Goal: Find specific page/section: Find specific page/section

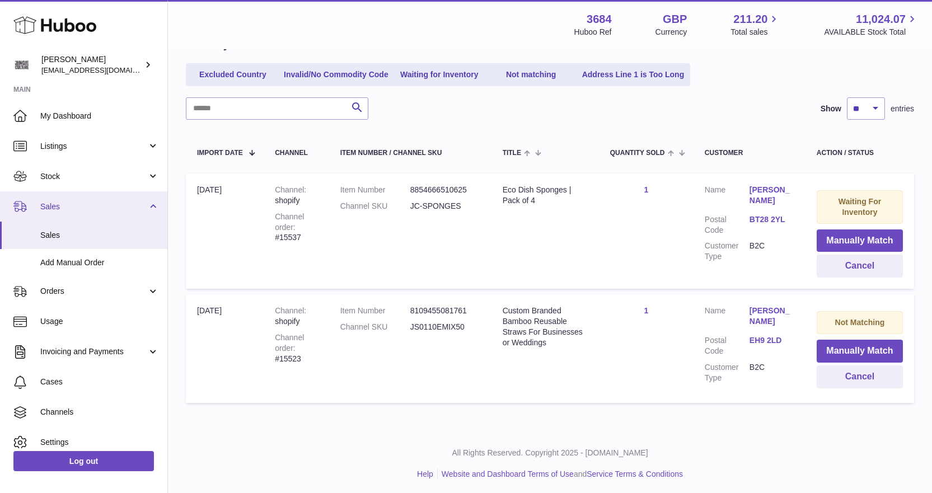
click at [57, 207] on span "Sales" at bounding box center [93, 207] width 107 height 11
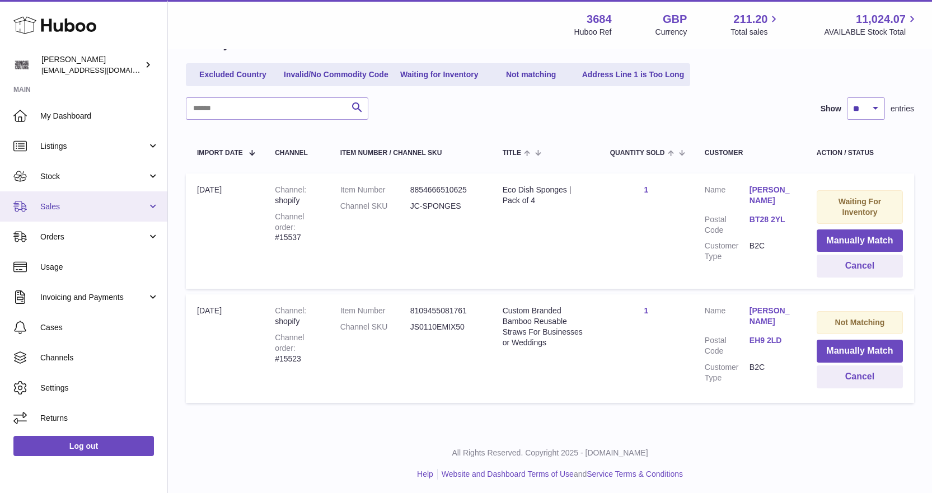
click at [59, 208] on span "Sales" at bounding box center [93, 207] width 107 height 11
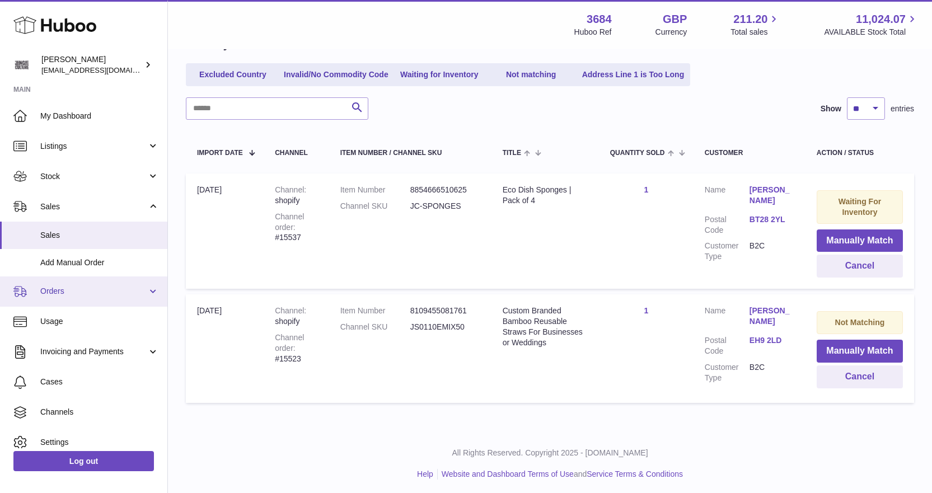
click at [60, 289] on span "Orders" at bounding box center [93, 291] width 107 height 11
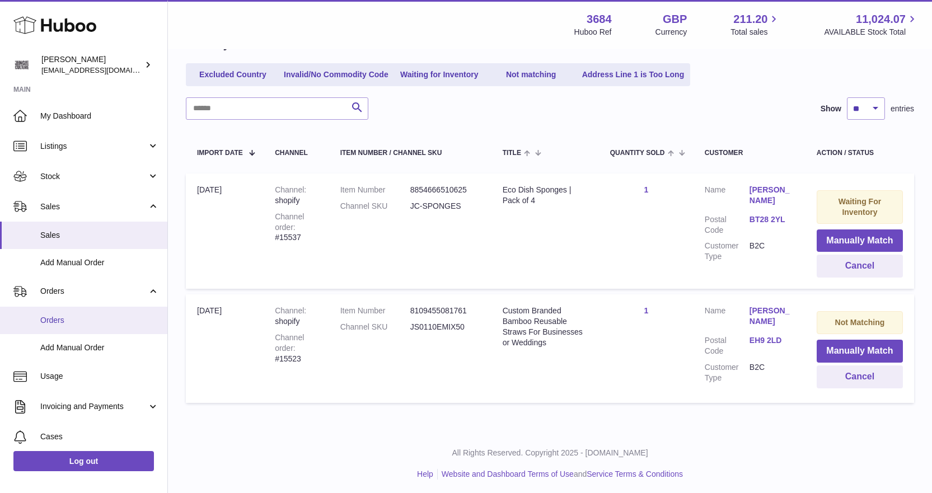
click at [57, 309] on link "Orders" at bounding box center [83, 320] width 167 height 27
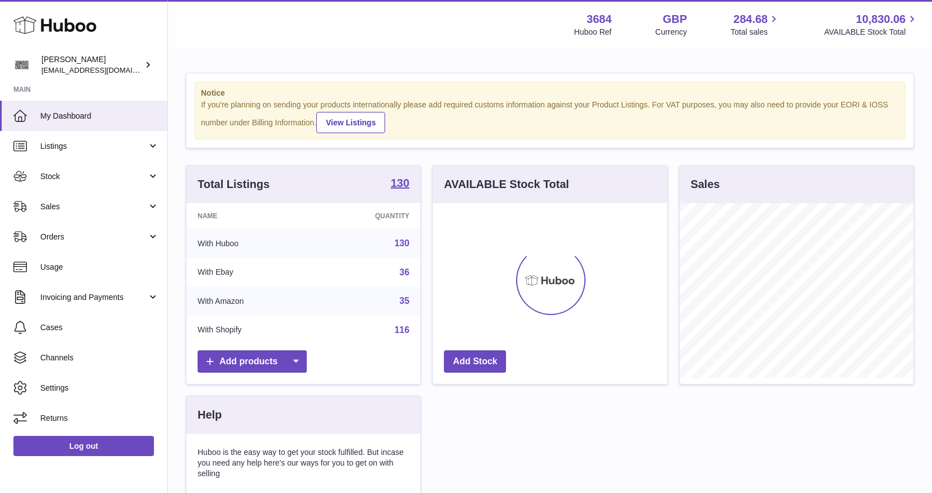
scroll to position [175, 235]
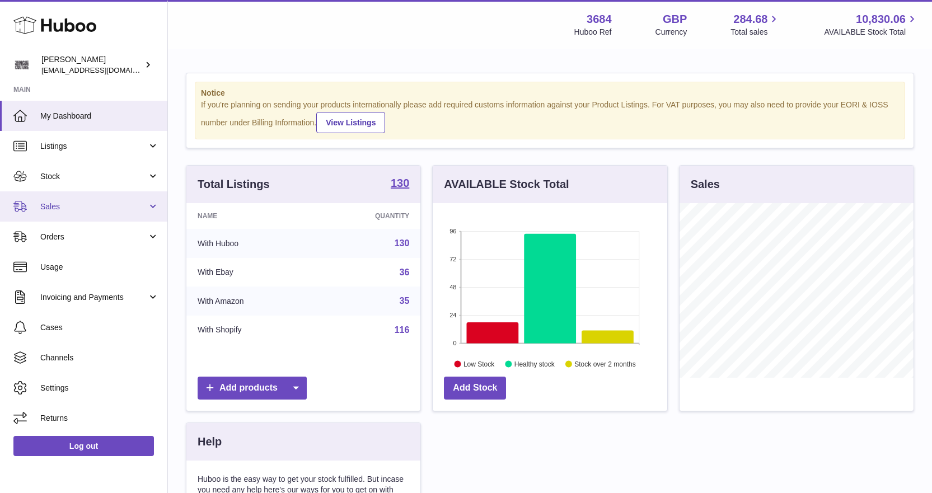
click at [75, 207] on span "Sales" at bounding box center [93, 207] width 107 height 11
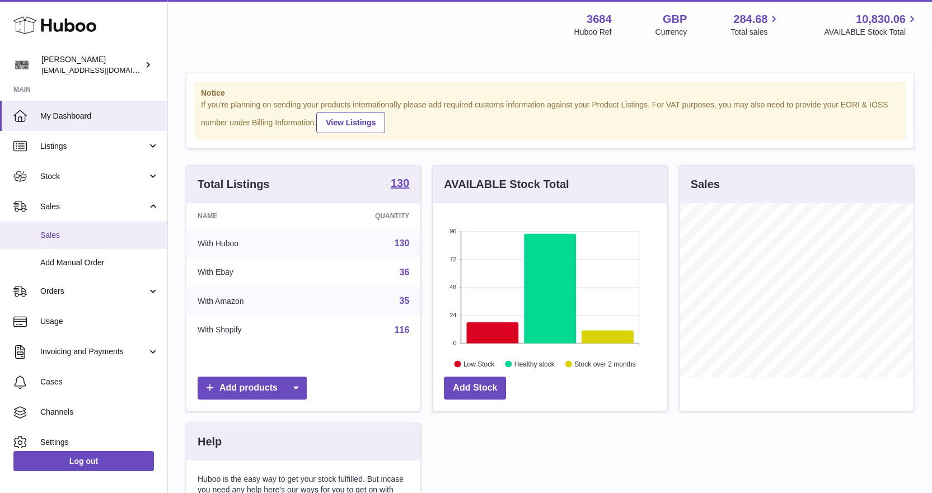
click at [72, 235] on span "Sales" at bounding box center [99, 235] width 119 height 11
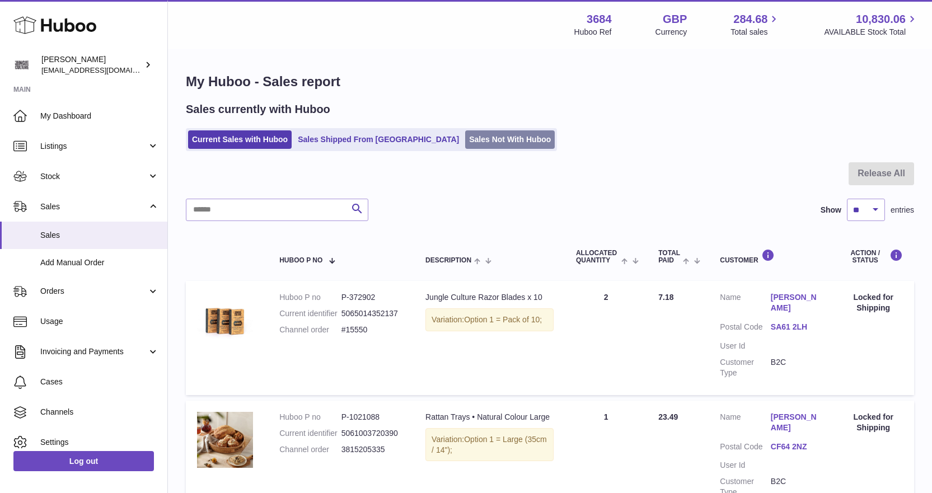
click at [465, 139] on link "Sales Not With Huboo" at bounding box center [510, 139] width 90 height 18
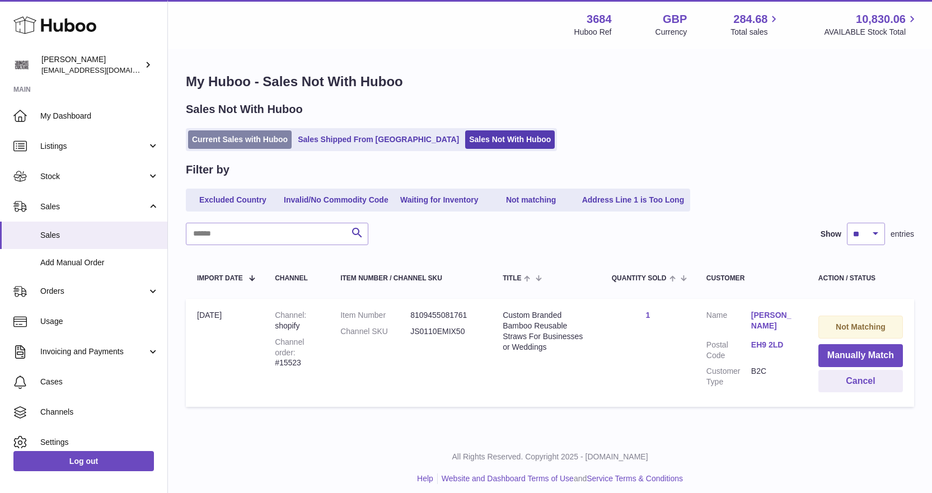
click at [231, 137] on link "Current Sales with Huboo" at bounding box center [240, 139] width 104 height 18
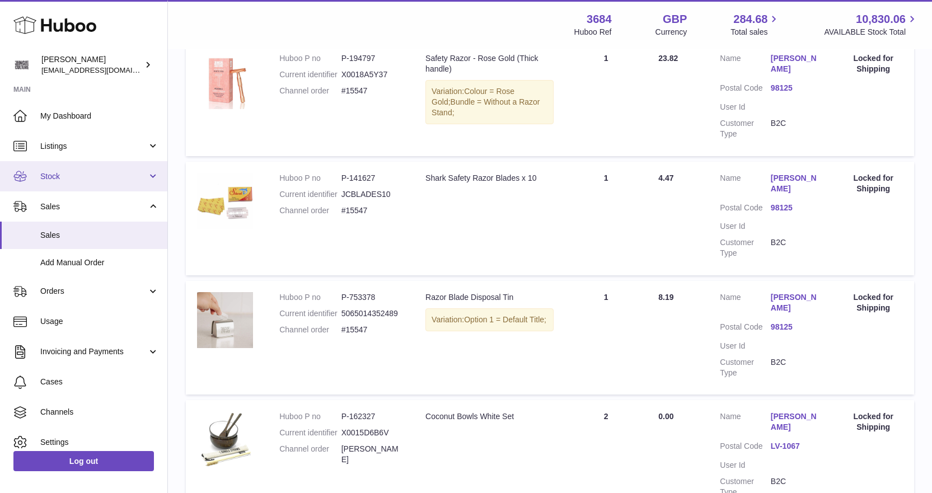
scroll to position [764, 0]
